Goal: Information Seeking & Learning: Learn about a topic

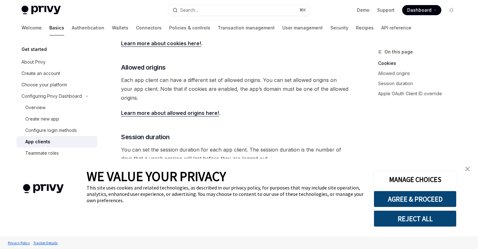
scroll to position [274, 0]
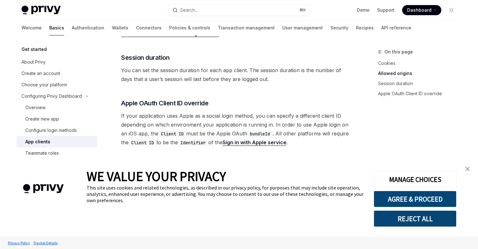
click at [467, 169] on img "close banner" at bounding box center [468, 169] width 4 height 4
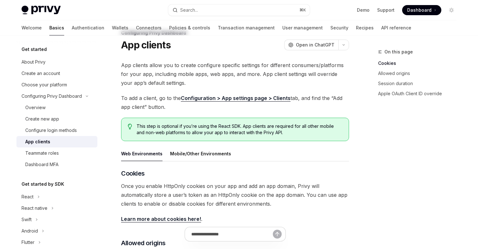
scroll to position [0, 0]
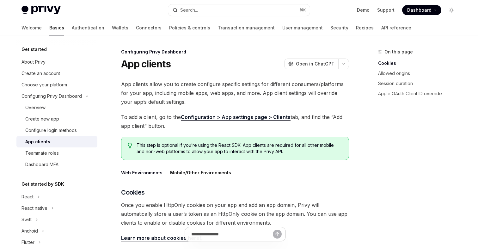
type textarea "*"
